Goal: Find specific page/section: Find specific page/section

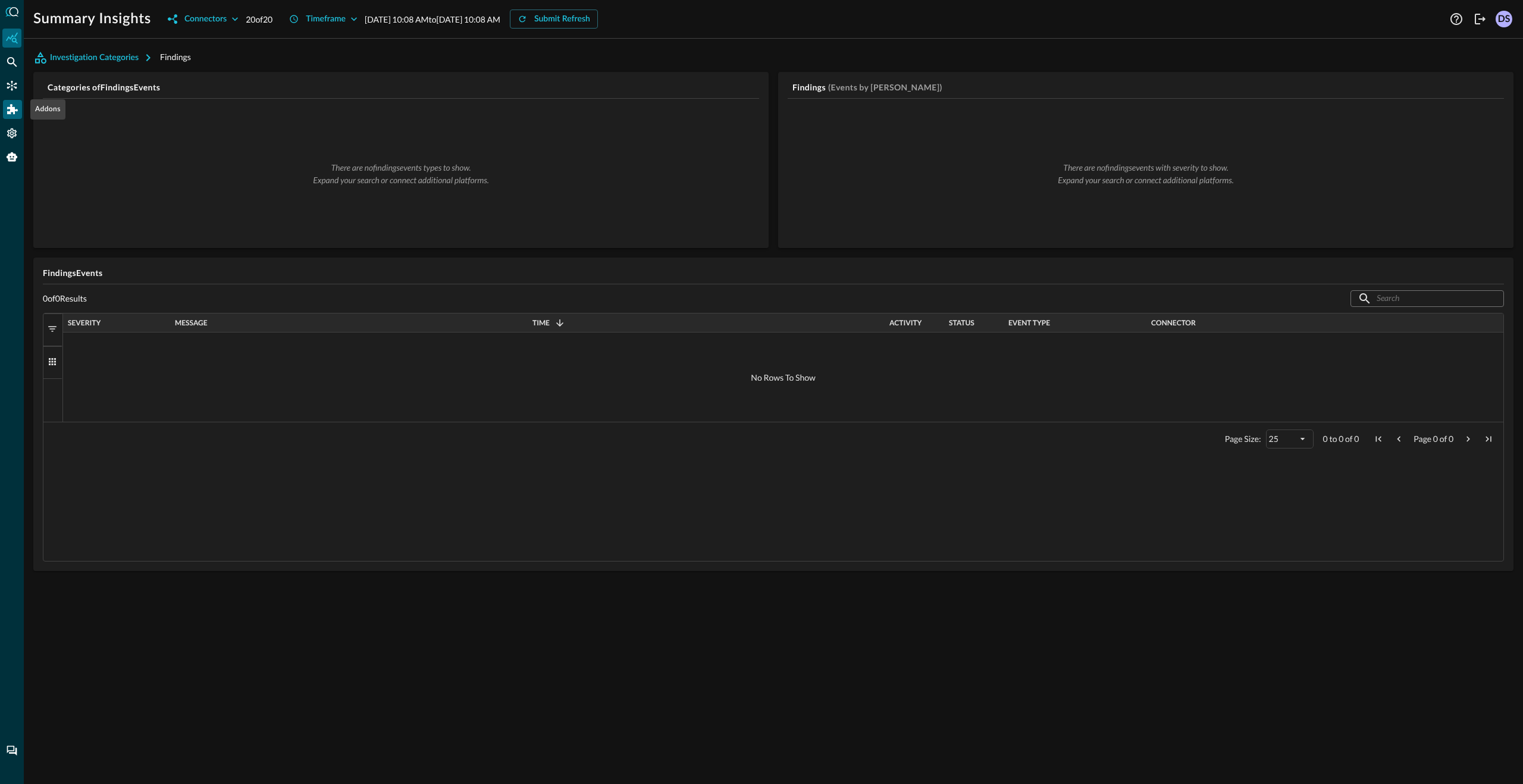
click at [15, 110] on icon "Addons" at bounding box center [12, 109] width 10 height 10
click at [109, 121] on p "Splunk Application Documentation" at bounding box center [113, 116] width 134 height 12
click at [111, 90] on p "Splunk Application" at bounding box center [82, 92] width 73 height 12
